Goal: Task Accomplishment & Management: Manage account settings

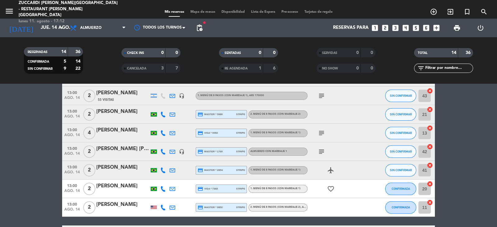
scroll to position [186, 0]
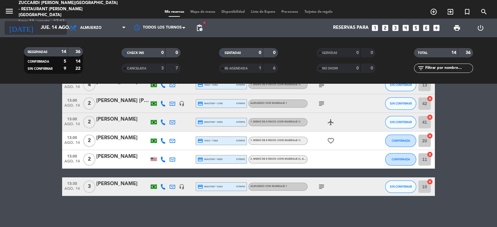
click at [52, 28] on input "jue. 14 ago." at bounding box center [68, 28] width 60 height 12
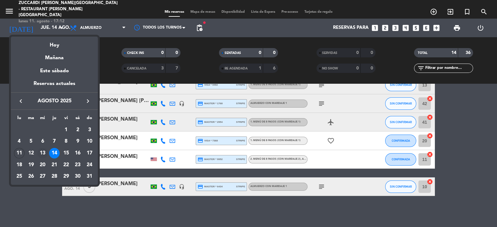
click at [43, 152] on div "13" at bounding box center [42, 153] width 11 height 11
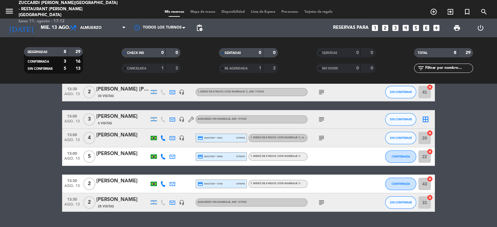
scroll to position [0, 0]
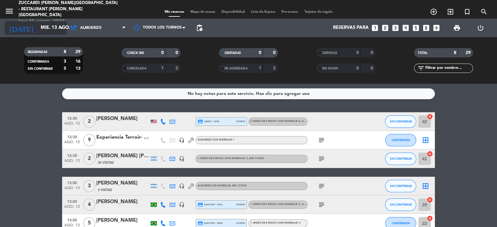
click at [55, 28] on input "mié. 13 ago." at bounding box center [68, 28] width 60 height 12
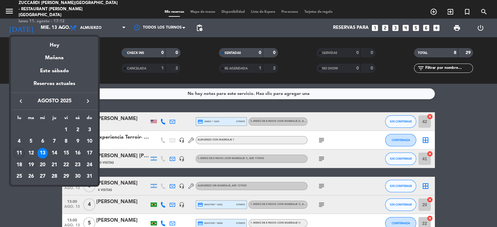
click at [29, 162] on div "19" at bounding box center [31, 165] width 11 height 11
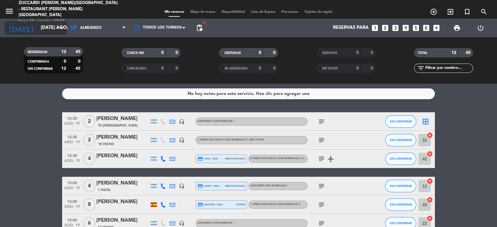
click at [53, 25] on input "[DATE] ago." at bounding box center [68, 28] width 60 height 12
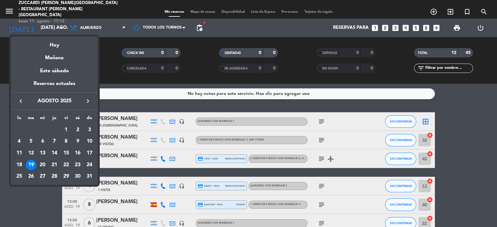
click at [43, 165] on div "20" at bounding box center [42, 165] width 11 height 11
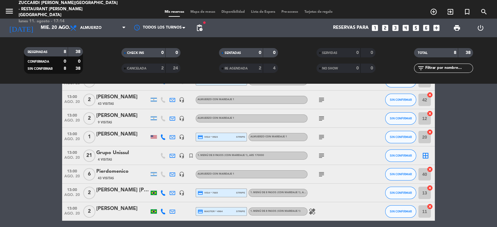
scroll to position [65, 0]
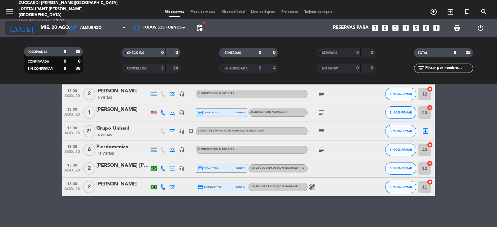
click at [52, 28] on input "mié. 20 ago." at bounding box center [68, 28] width 60 height 12
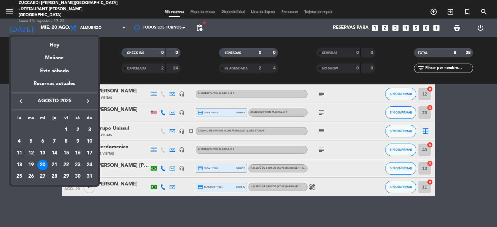
click at [20, 164] on div "18" at bounding box center [19, 165] width 11 height 11
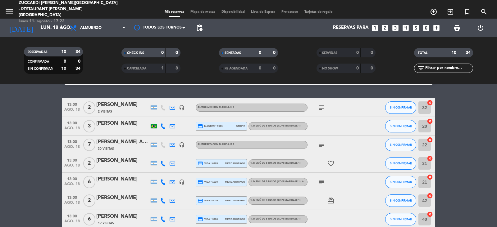
scroll to position [0, 0]
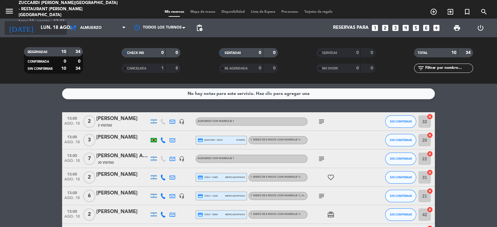
click at [48, 23] on input "lun. 18 ago." at bounding box center [68, 28] width 60 height 12
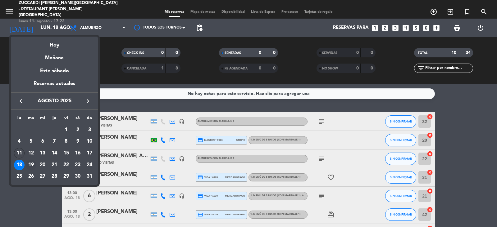
click at [32, 161] on div "19" at bounding box center [31, 165] width 11 height 11
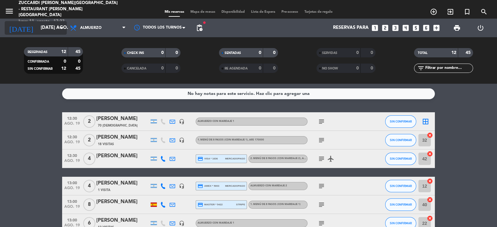
click at [40, 29] on input "[DATE] ago." at bounding box center [68, 28] width 60 height 12
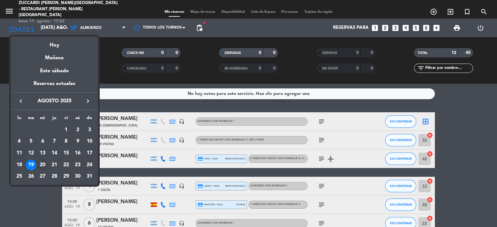
click at [44, 163] on div "20" at bounding box center [42, 165] width 11 height 11
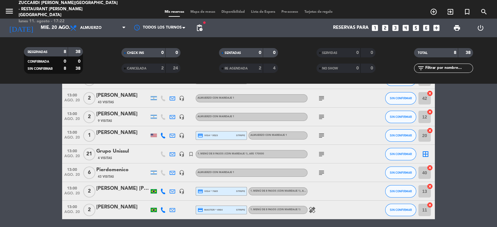
scroll to position [65, 0]
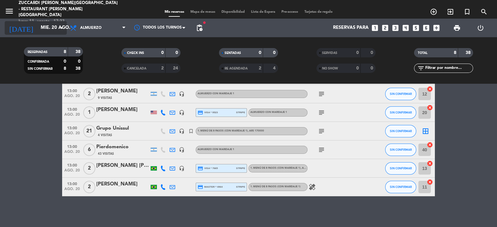
click at [48, 30] on input "mié. 20 ago." at bounding box center [68, 28] width 60 height 12
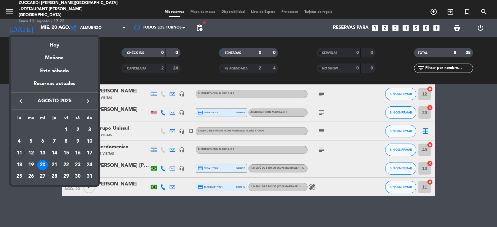
click at [56, 163] on div "21" at bounding box center [54, 165] width 11 height 11
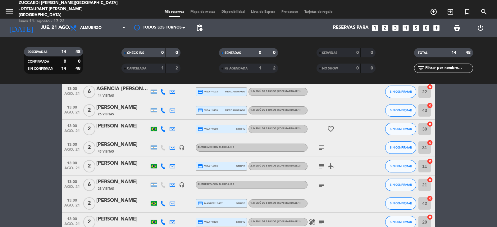
scroll to position [56, 0]
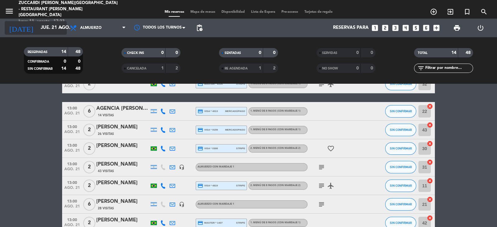
click at [59, 25] on icon "arrow_drop_down" at bounding box center [61, 27] width 7 height 7
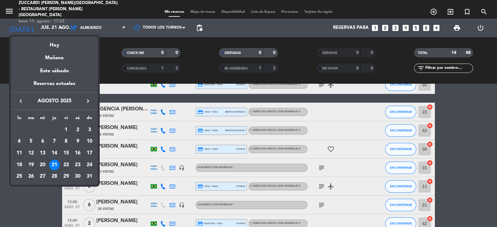
click at [65, 167] on div "22" at bounding box center [66, 165] width 11 height 11
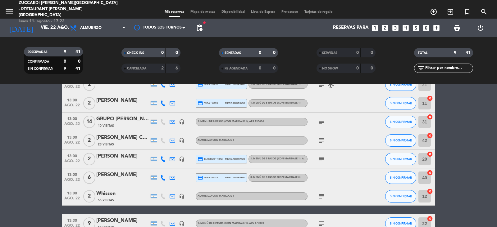
scroll to position [0, 0]
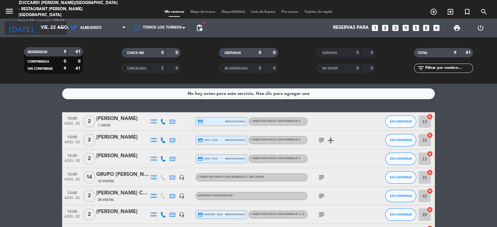
click at [61, 30] on icon "arrow_drop_down" at bounding box center [61, 27] width 7 height 7
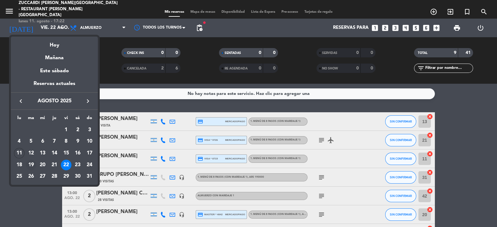
click at [32, 165] on div "19" at bounding box center [31, 165] width 11 height 11
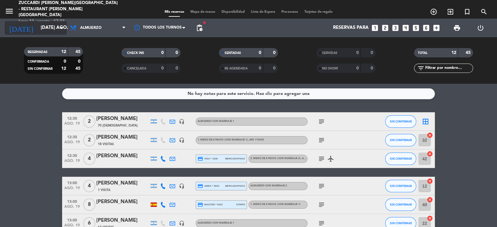
click at [56, 28] on input "[DATE] ago." at bounding box center [68, 28] width 60 height 12
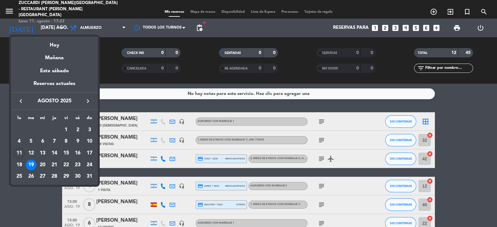
click at [68, 168] on div "22" at bounding box center [66, 165] width 11 height 11
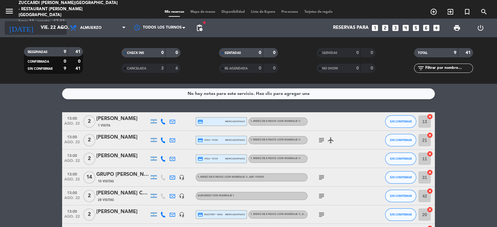
click at [50, 26] on input "vie. 22 ago." at bounding box center [68, 28] width 60 height 12
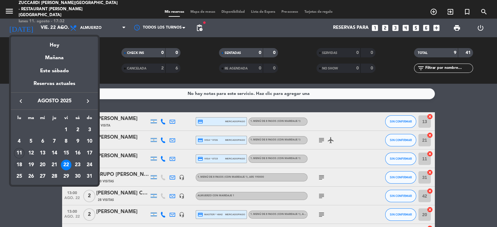
click at [21, 164] on div "18" at bounding box center [19, 165] width 11 height 11
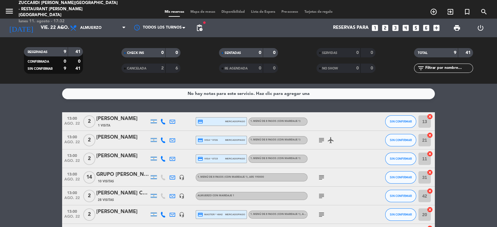
type input "lun. 18 ago."
click at [12, 9] on icon "menu" at bounding box center [9, 11] width 9 height 9
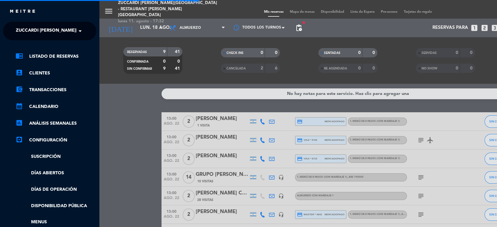
click at [84, 30] on span at bounding box center [81, 31] width 11 height 13
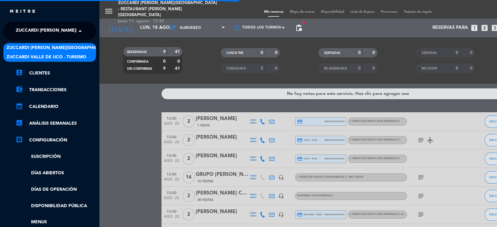
click at [84, 56] on span "Zuccardi Valle de Uco - Turismo" at bounding box center [47, 57] width 80 height 7
